Goal: Register for event/course

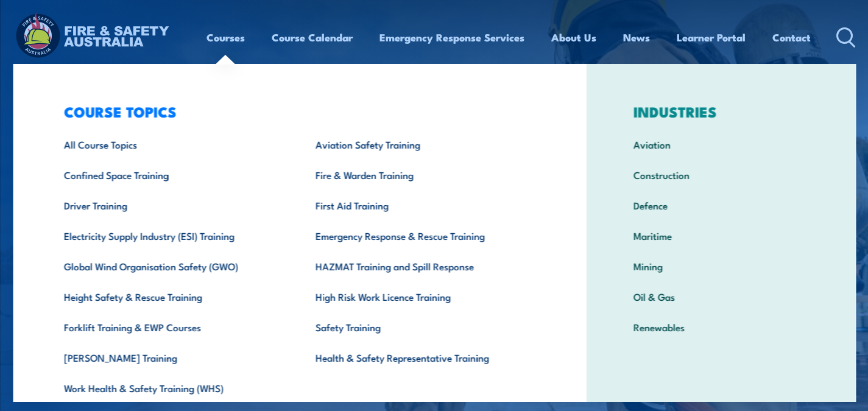
click at [222, 40] on link "Courses" at bounding box center [226, 37] width 38 height 32
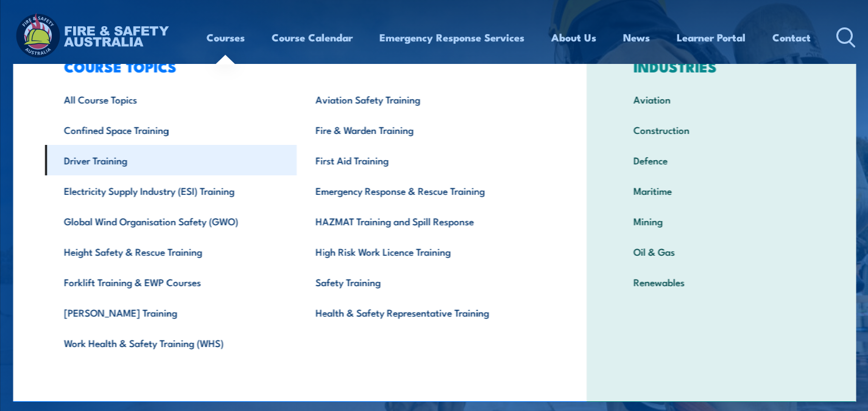
scroll to position [47, 0]
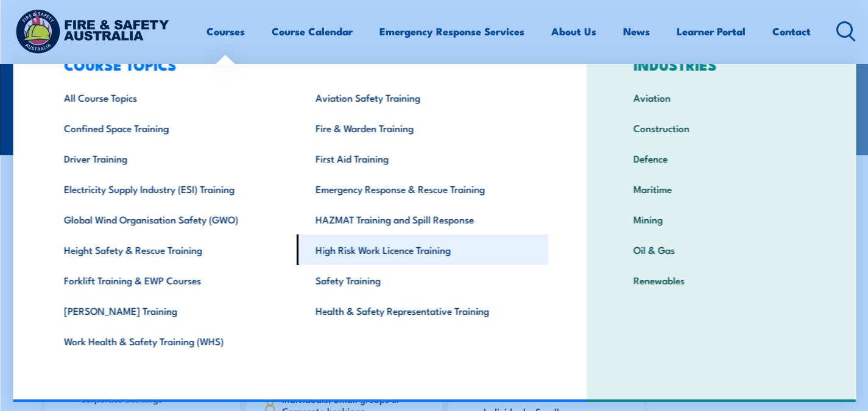
scroll to position [244, 0]
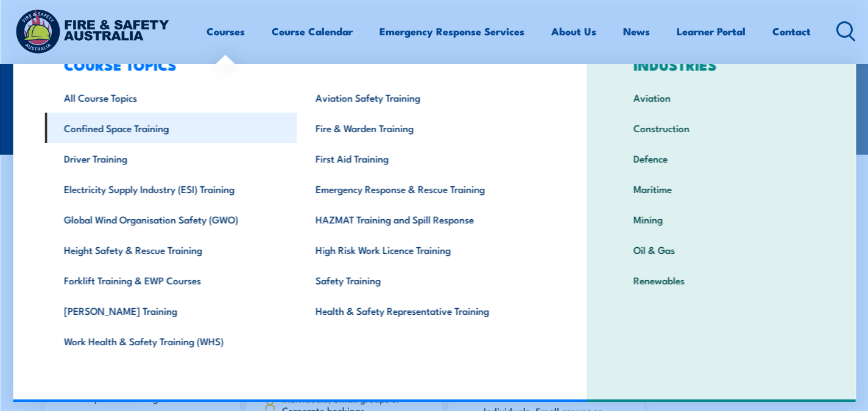
click at [155, 127] on link "Confined Space Training" at bounding box center [170, 128] width 252 height 30
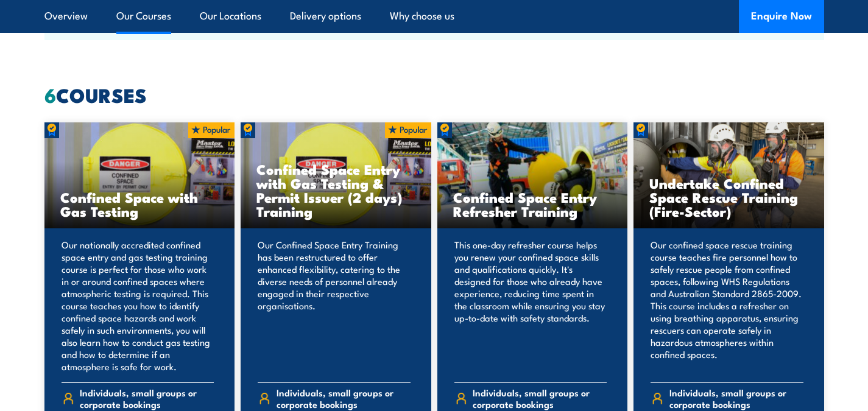
scroll to position [1036, 0]
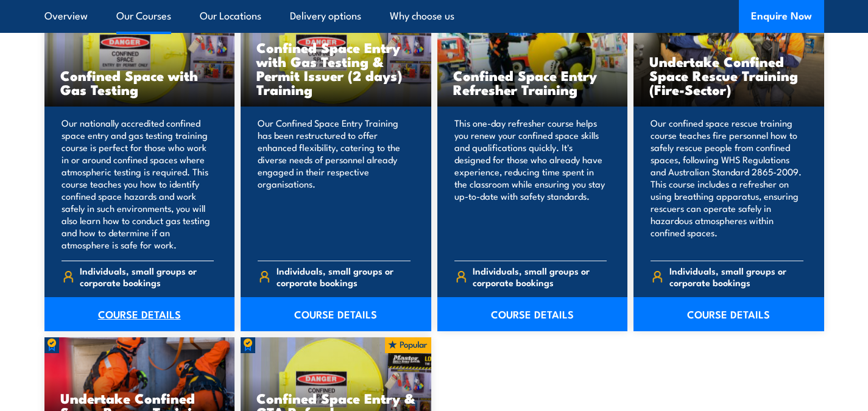
click at [123, 314] on link "COURSE DETAILS" at bounding box center [139, 314] width 191 height 34
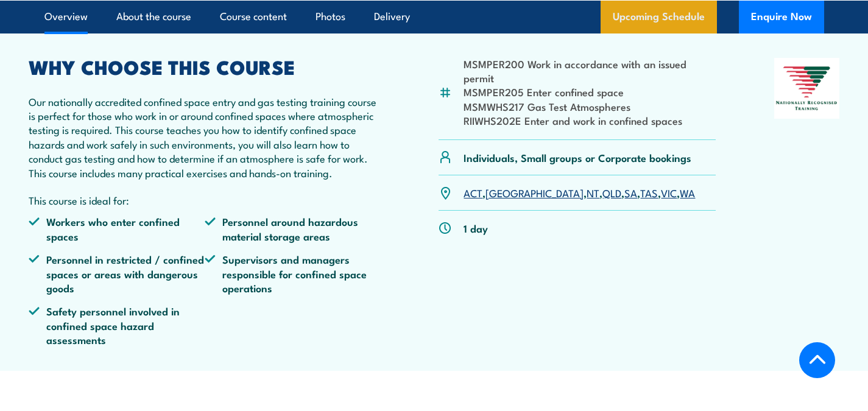
scroll to position [426, 0]
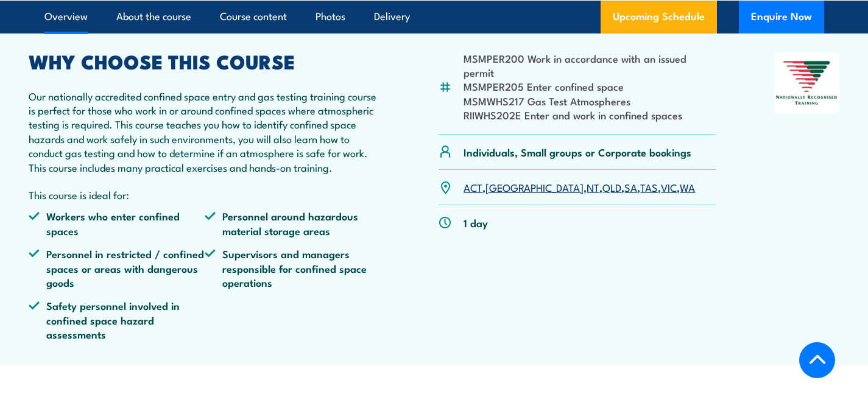
click at [603, 189] on link "QLD" at bounding box center [612, 187] width 19 height 15
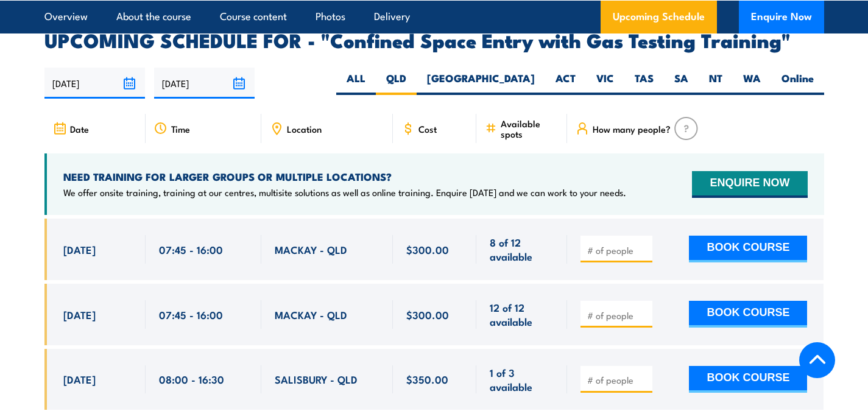
scroll to position [2230, 0]
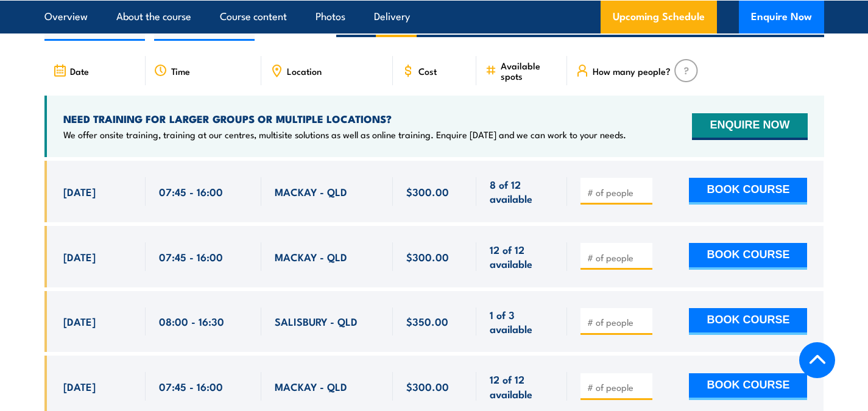
scroll to position [2352, 0]
